Goal: Task Accomplishment & Management: Manage account settings

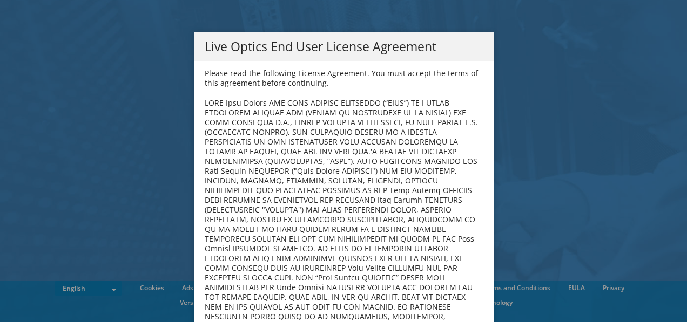
click at [478, 80] on div "Please read the following License Agreement. You must accept the terms of this …" at bounding box center [344, 205] width 300 height 288
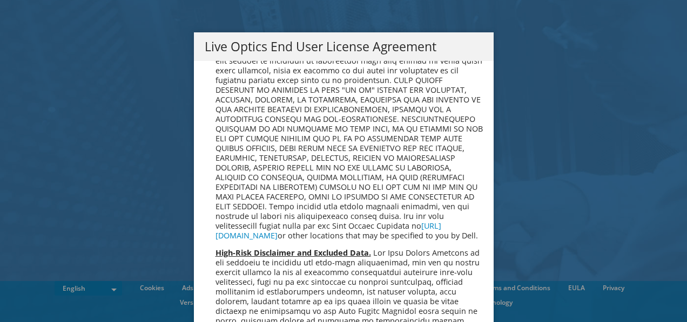
scroll to position [4083, 0]
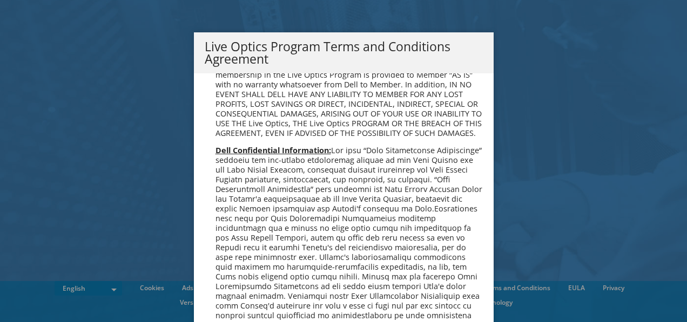
scroll to position [773, 0]
